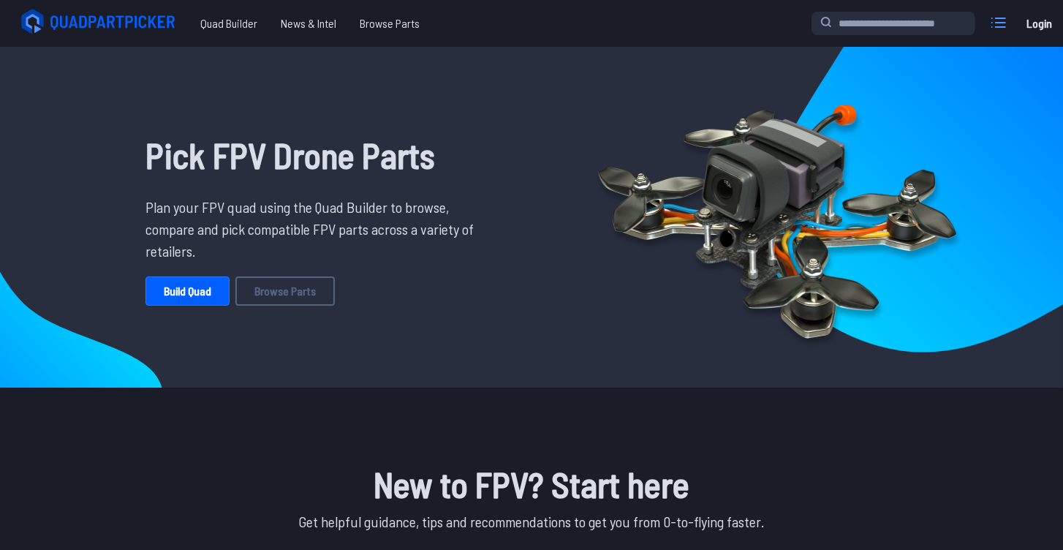
click at [1009, 27] on label at bounding box center [998, 22] width 35 height 29
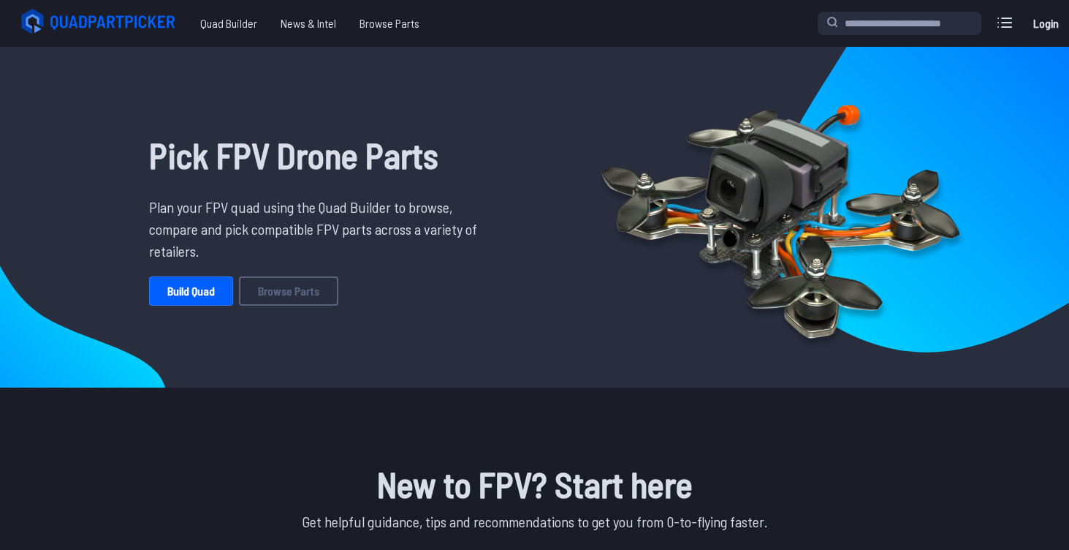
click at [775, 88] on label "close sidebar" at bounding box center [534, 275] width 1069 height 550
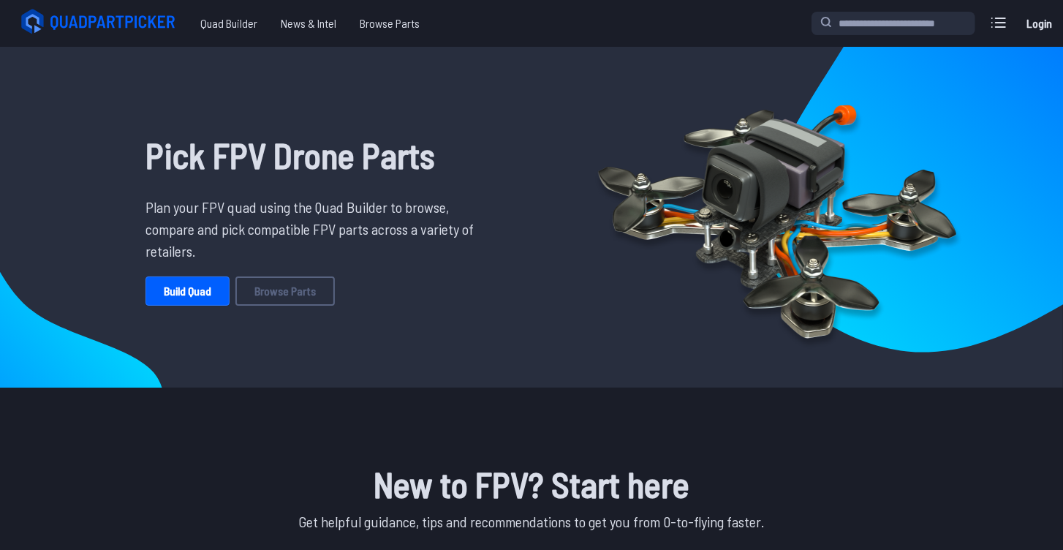
click at [1046, 18] on link "Login" at bounding box center [1039, 23] width 35 height 29
click at [994, 26] on icon at bounding box center [998, 22] width 23 height 23
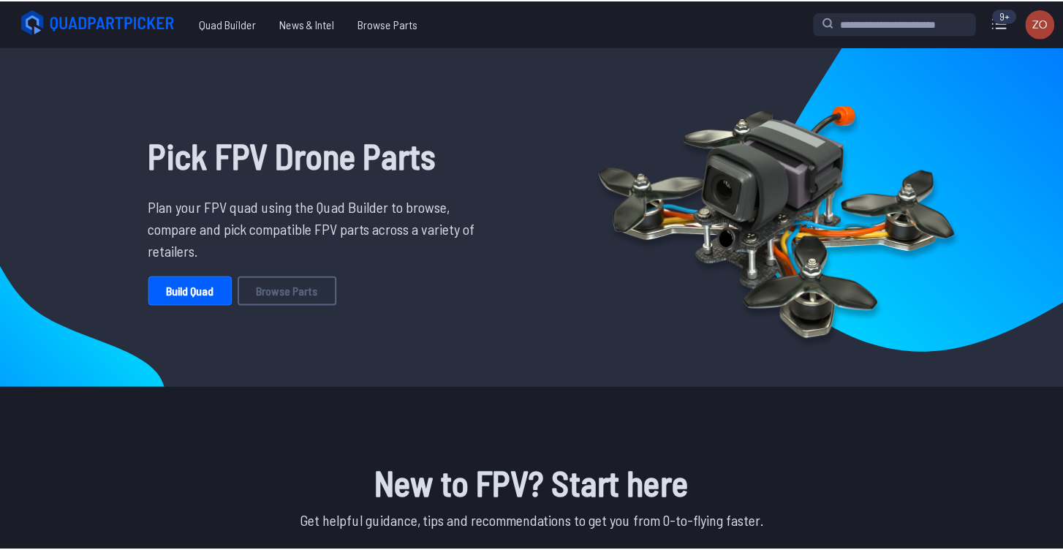
scroll to position [1231, 0]
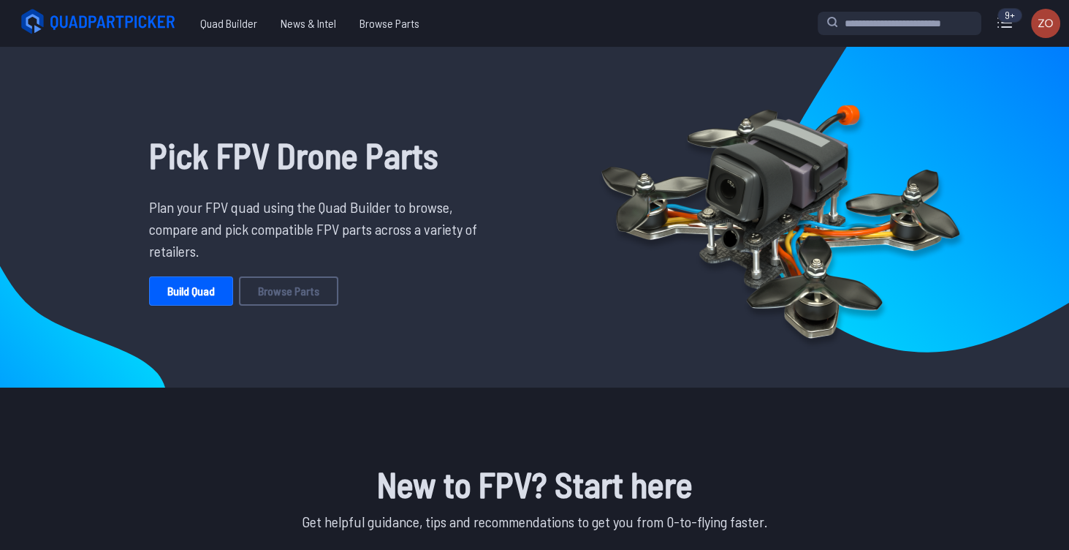
drag, startPoint x: 875, startPoint y: 251, endPoint x: 914, endPoint y: 270, distance: 42.8
copy span "Tekko32 65A F4 4in1 Metal ESC"
